Goal: Find specific fact: Find specific fact

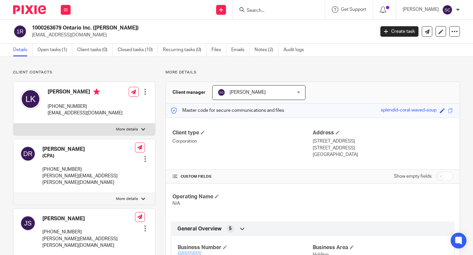
scroll to position [28, 0]
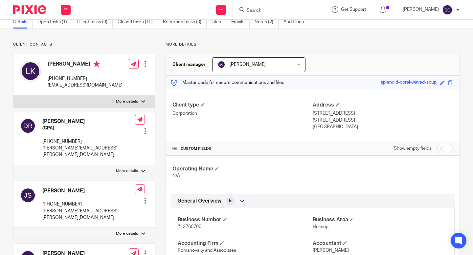
click at [269, 11] on input "Search" at bounding box center [275, 11] width 59 height 6
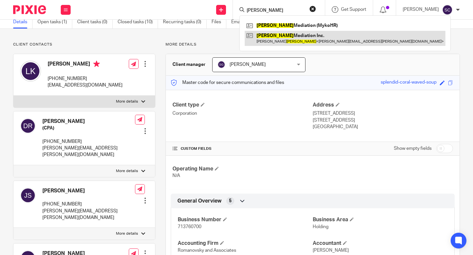
type input "hendler"
click at [293, 33] on link at bounding box center [345, 38] width 201 height 15
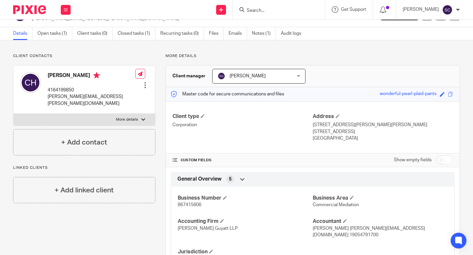
scroll to position [52, 0]
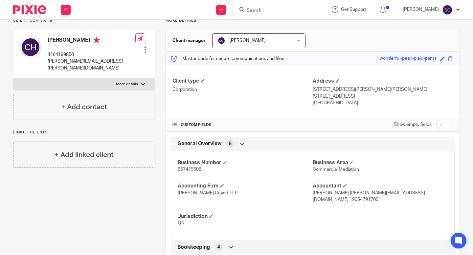
click at [183, 170] on span "867415606" at bounding box center [190, 169] width 24 height 5
copy span "867415606"
click at [287, 13] on input "Search" at bounding box center [275, 11] width 59 height 6
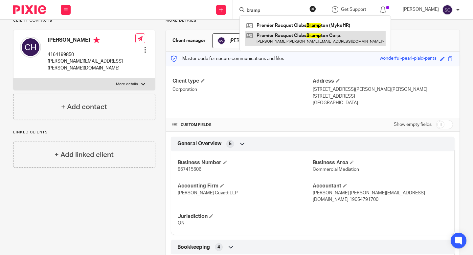
type input "bramp"
click at [330, 37] on link at bounding box center [315, 38] width 141 height 15
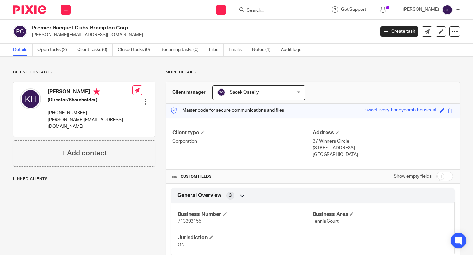
click at [182, 222] on span "713393155" at bounding box center [190, 221] width 24 height 5
copy span "713393155"
click at [289, 14] on div at bounding box center [279, 9] width 92 height 19
click at [277, 10] on input "Search" at bounding box center [275, 11] width 59 height 6
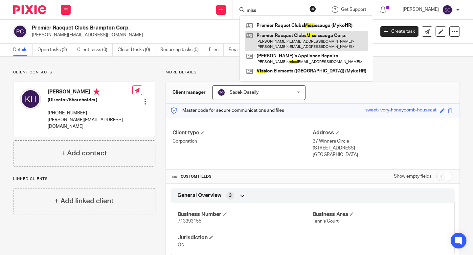
type input "miss"
click at [308, 37] on link at bounding box center [306, 41] width 123 height 20
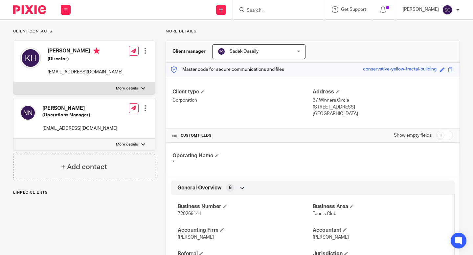
scroll to position [42, 0]
click at [192, 212] on span "720269141" at bounding box center [190, 213] width 24 height 5
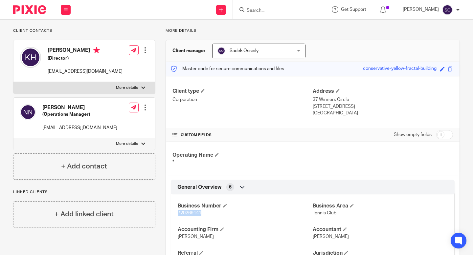
copy span "720269141"
click at [247, 9] on div at bounding box center [277, 10] width 76 height 8
click at [248, 9] on input "Search" at bounding box center [275, 11] width 59 height 6
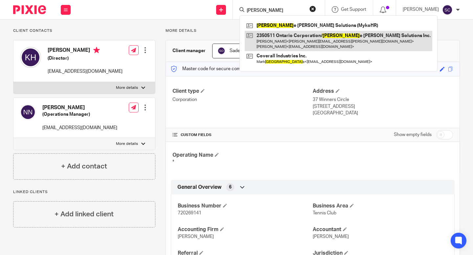
type input "lynn"
click at [270, 34] on link at bounding box center [338, 41] width 187 height 20
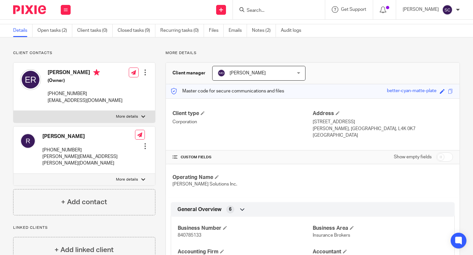
scroll to position [20, 0]
click at [196, 236] on span "840785133" at bounding box center [190, 235] width 24 height 5
copy span "840785133"
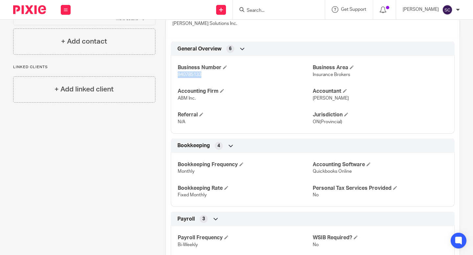
scroll to position [189, 0]
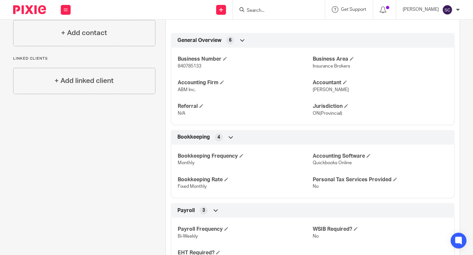
click at [251, 13] on div at bounding box center [279, 9] width 92 height 19
click at [255, 8] on input "Search" at bounding box center [275, 11] width 59 height 6
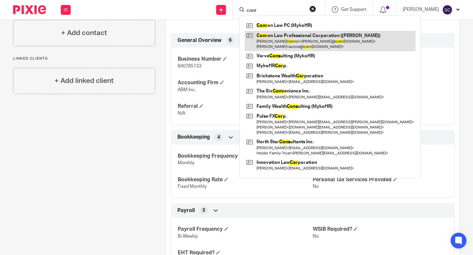
type input "conr"
click at [295, 41] on link at bounding box center [330, 41] width 171 height 20
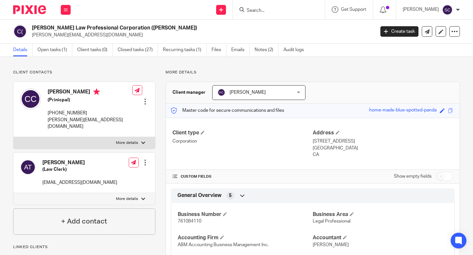
click at [194, 222] on span "761084110" at bounding box center [190, 221] width 24 height 5
copy span "761084110"
